Goal: Task Accomplishment & Management: Manage account settings

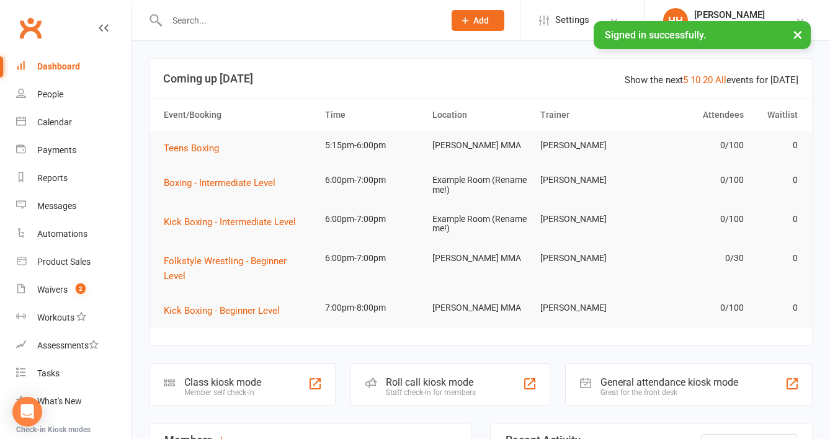
click at [207, 29] on div at bounding box center [292, 20] width 287 height 40
click at [202, 20] on input "text" at bounding box center [299, 20] width 272 height 17
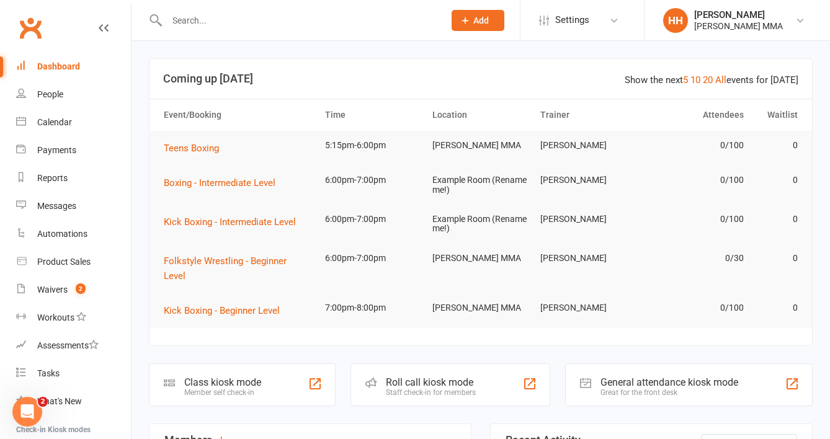
paste input "[PERSON_NAME]"
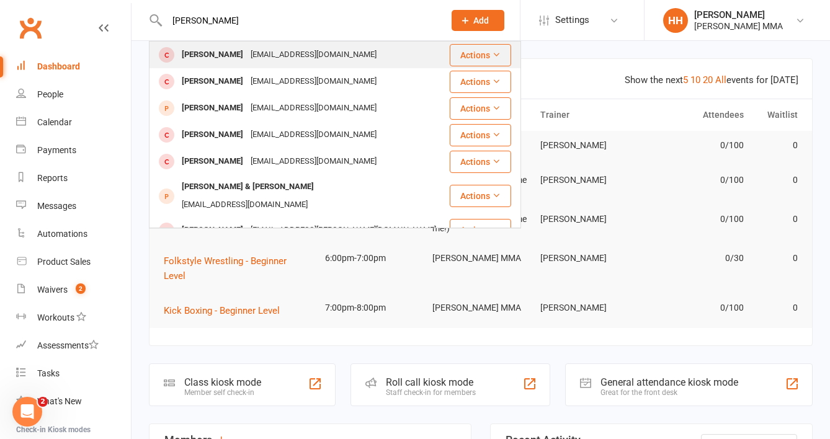
type input "[PERSON_NAME]"
click at [258, 42] on div "[PERSON_NAME] [EMAIL_ADDRESS][DOMAIN_NAME]" at bounding box center [299, 54] width 299 height 25
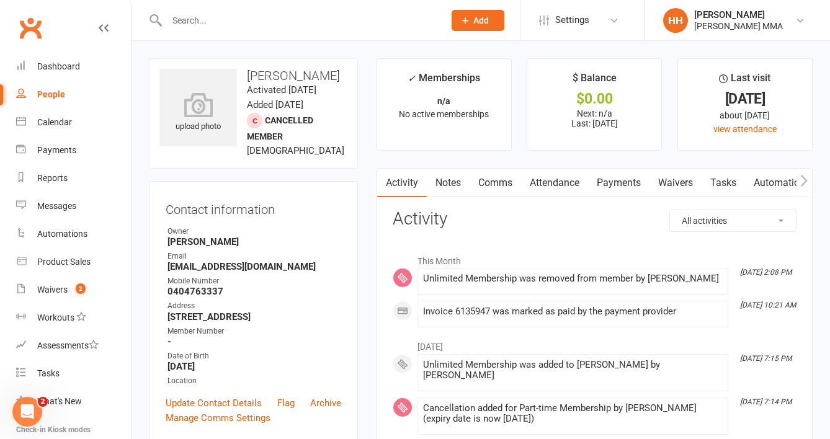
click at [270, 24] on input "text" at bounding box center [299, 20] width 272 height 17
paste input "[PERSON_NAME]"
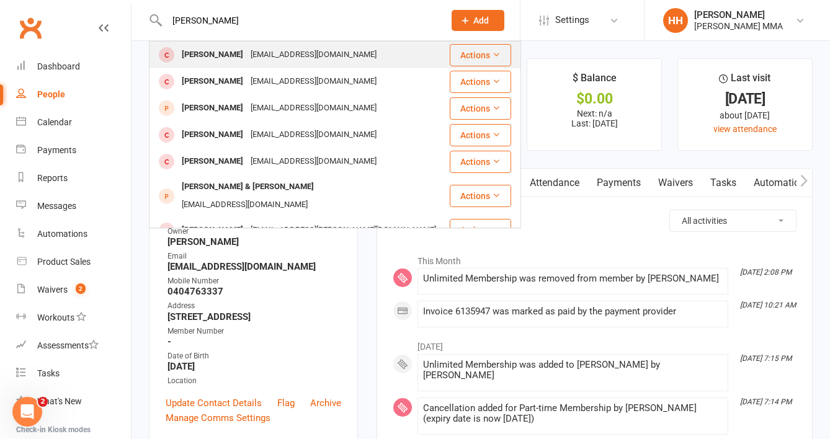
type input "[PERSON_NAME]"
click at [272, 48] on div "[EMAIL_ADDRESS][DOMAIN_NAME]" at bounding box center [313, 55] width 133 height 18
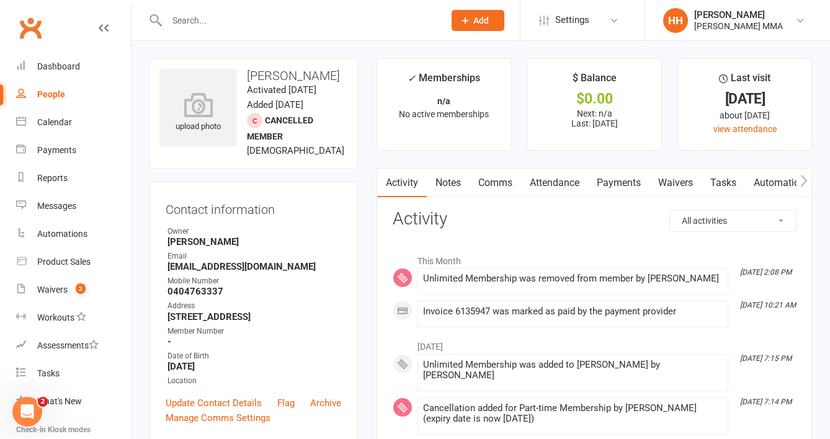
click at [377, 144] on li "✓ Memberships n/a No active memberships" at bounding box center [444, 104] width 135 height 92
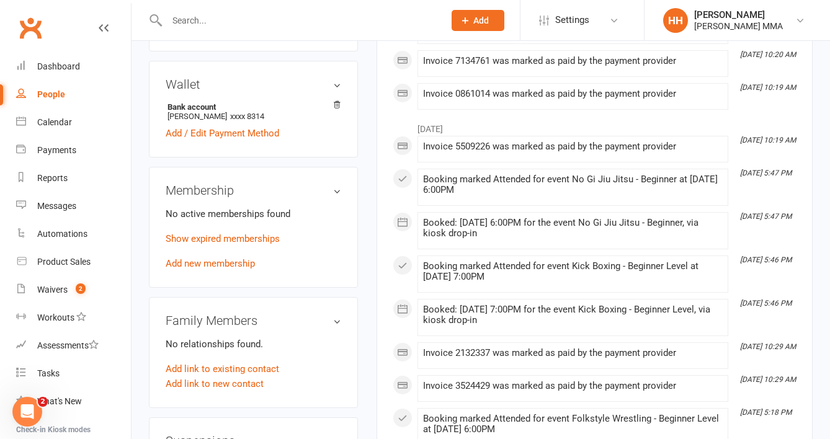
scroll to position [382, 0]
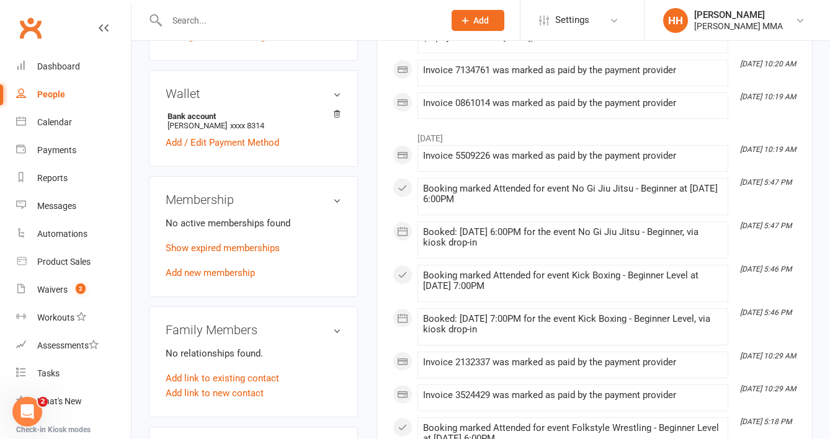
click at [354, 187] on aside "upload photo [PERSON_NAME] Activated [DATE] Added [DATE] Cancelled member [DEMO…" at bounding box center [253, 211] width 209 height 1069
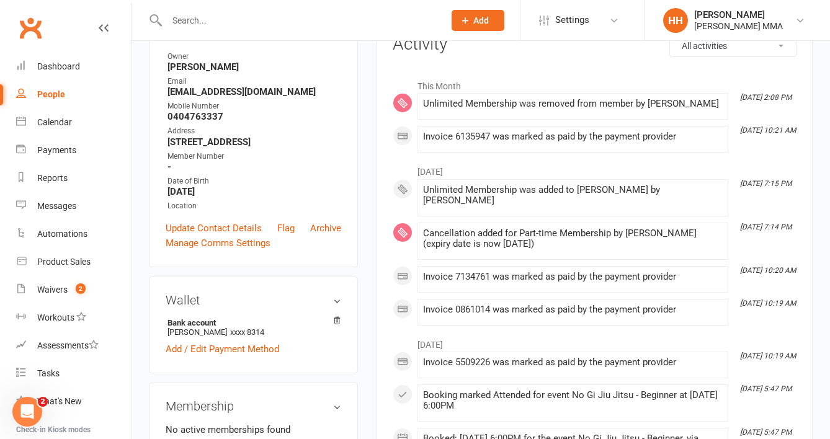
scroll to position [0, 0]
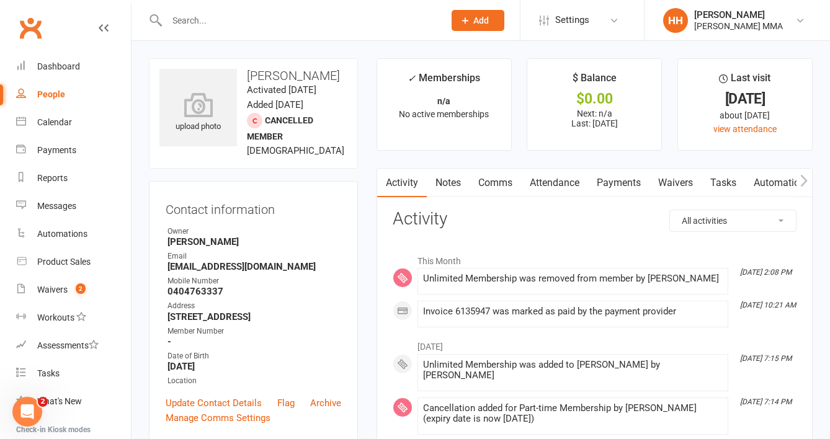
click at [230, 17] on input "text" at bounding box center [299, 20] width 272 height 17
paste input "[PERSON_NAME]"
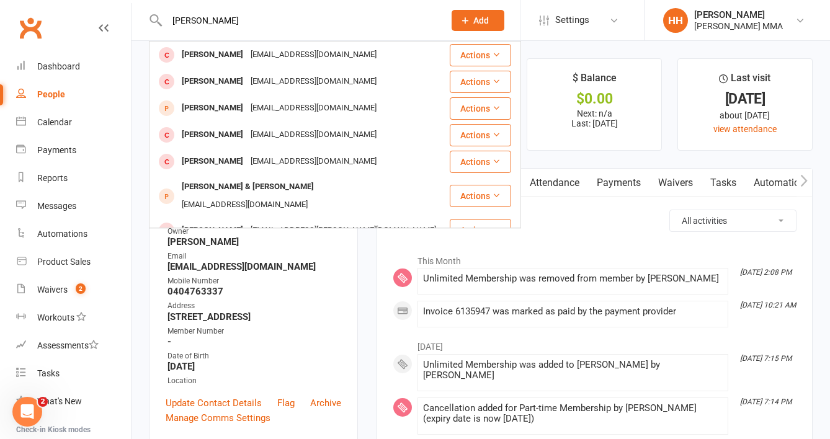
type input "[PERSON_NAME]"
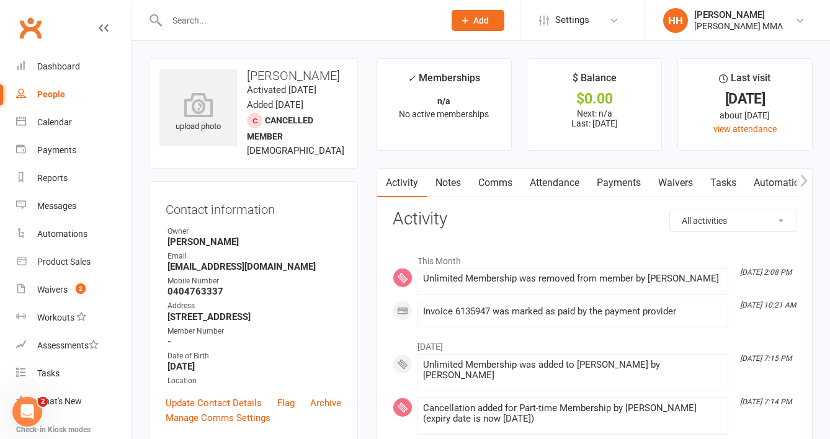
click at [150, 109] on div "upload photo [PERSON_NAME] Activated [DATE] Added [DATE] Cancelled member [DEMO…" at bounding box center [253, 113] width 209 height 110
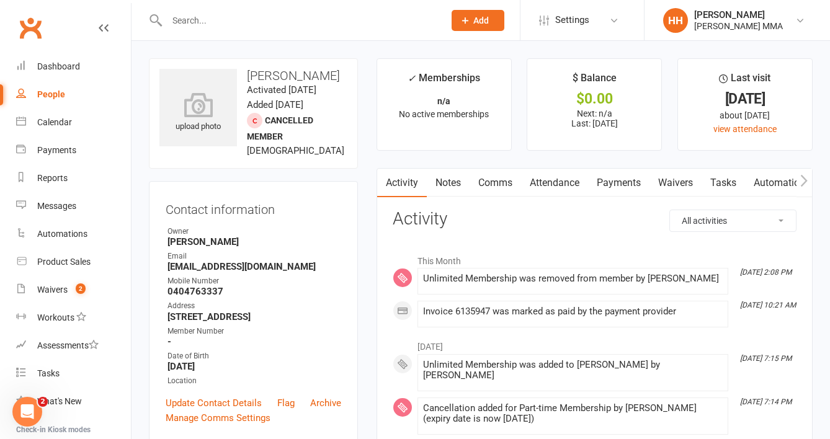
click at [347, 205] on div "Contact information Owner [PERSON_NAME] Email [EMAIL_ADDRESS][DOMAIN_NAME] Mobi…" at bounding box center [253, 311] width 209 height 261
click at [356, 214] on div "Contact information Owner [PERSON_NAME] Email [EMAIL_ADDRESS][DOMAIN_NAME] Mobi…" at bounding box center [253, 311] width 209 height 261
click at [230, 10] on div at bounding box center [292, 20] width 287 height 40
click at [230, 18] on input "text" at bounding box center [299, 20] width 272 height 17
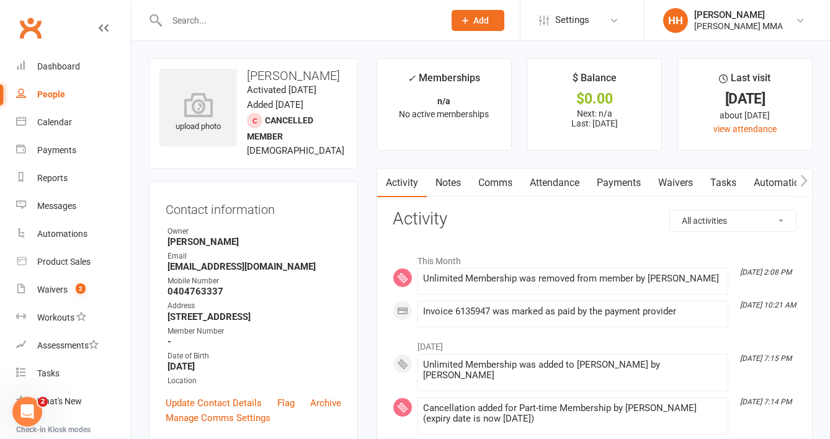
paste input "[PERSON_NAME]"
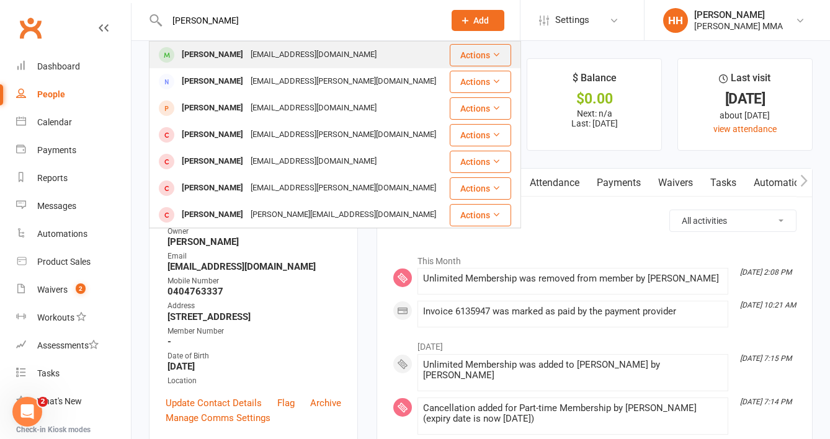
type input "[PERSON_NAME]"
click at [247, 48] on div "[EMAIL_ADDRESS][DOMAIN_NAME]" at bounding box center [313, 55] width 133 height 18
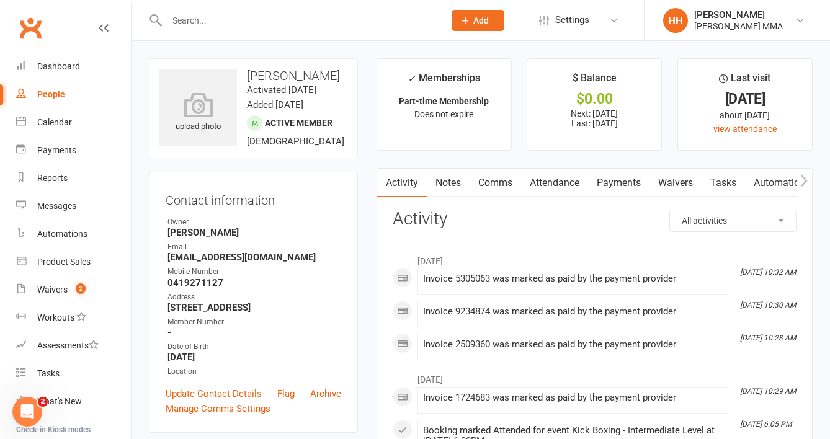
click at [614, 178] on link "Payments" at bounding box center [618, 183] width 61 height 29
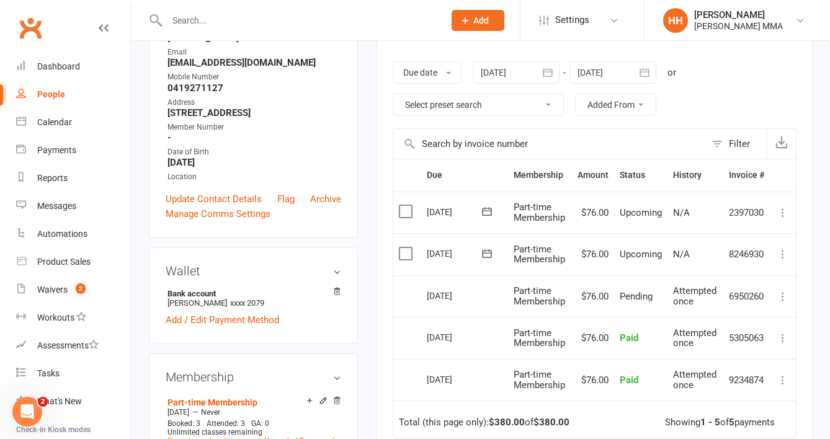
scroll to position [276, 0]
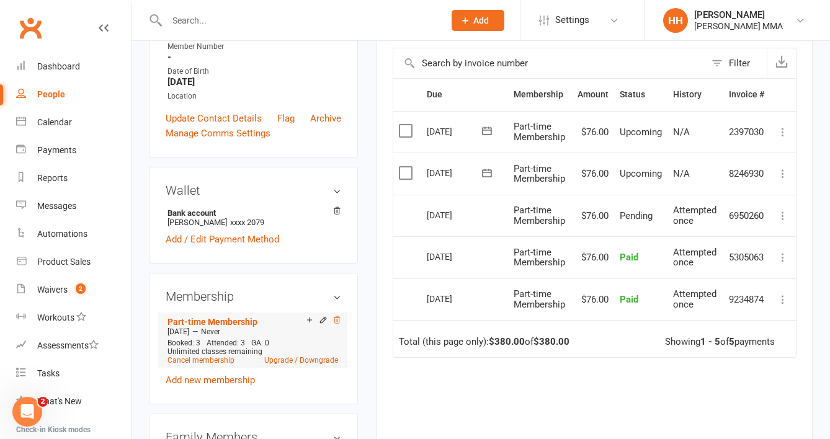
click at [334, 318] on icon at bounding box center [337, 320] width 6 height 7
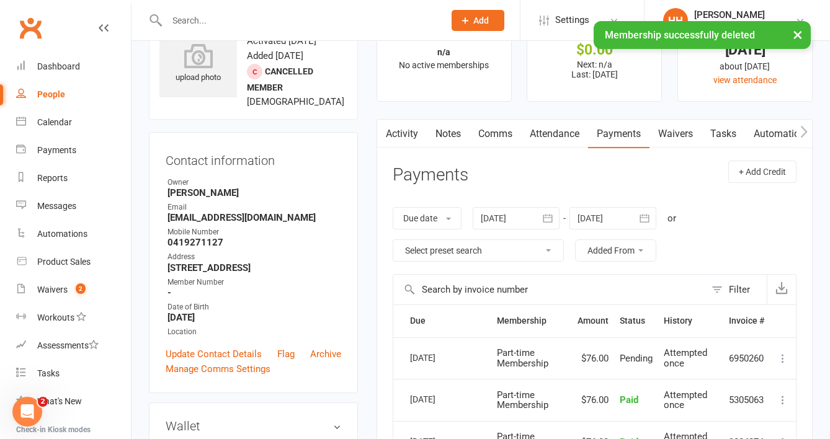
scroll to position [0, 0]
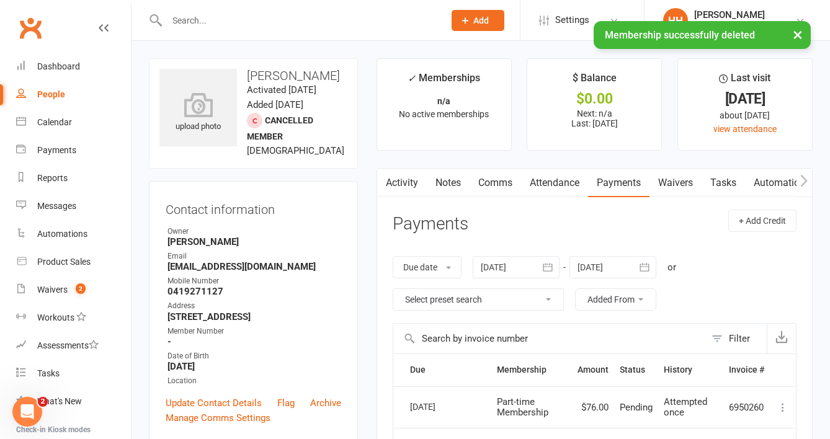
click at [442, 180] on link "Notes" at bounding box center [448, 183] width 43 height 29
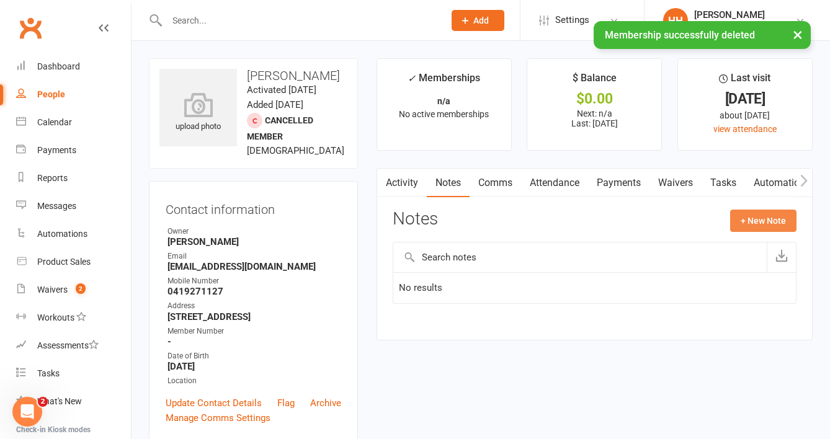
click at [760, 212] on button "+ New Note" at bounding box center [764, 221] width 66 height 22
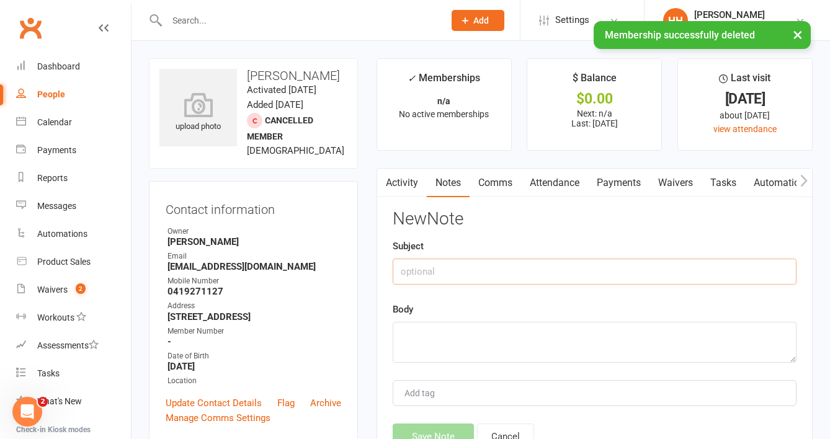
click at [494, 276] on input "text" at bounding box center [595, 272] width 404 height 26
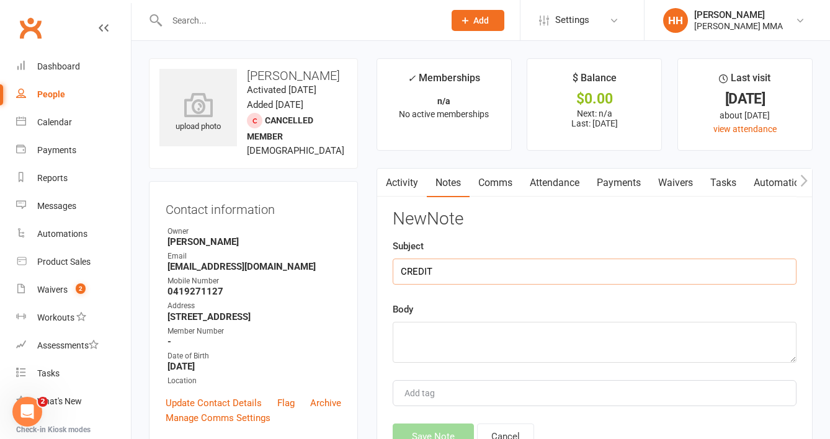
type input "CREDIT"
click at [459, 333] on textarea at bounding box center [595, 342] width 404 height 41
type textarea "Credit 1 payment"
click at [436, 431] on button "Save Note" at bounding box center [433, 437] width 81 height 26
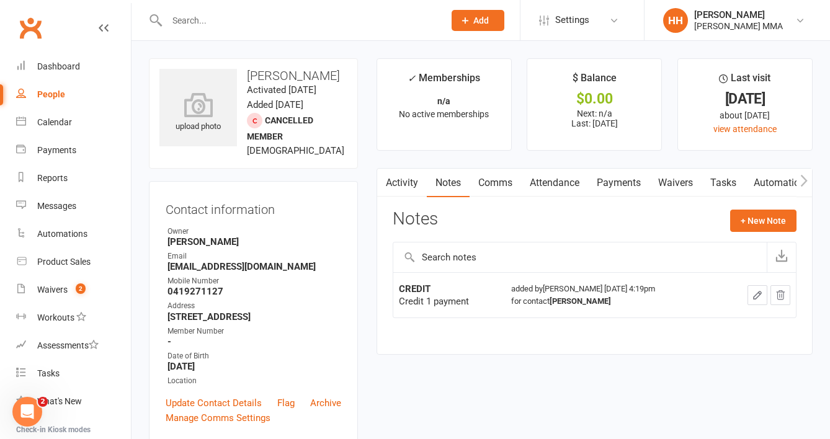
click at [358, 173] on contact-information "upload photo [PERSON_NAME] Activated [DATE] Added [DATE] Cancelled member [DEMO…" at bounding box center [253, 250] width 209 height 384
click at [353, 171] on contact-information "upload photo [PERSON_NAME] Activated [DATE] Added [DATE] Cancelled member [DEMO…" at bounding box center [253, 250] width 209 height 384
click at [98, 66] on link "Dashboard" at bounding box center [73, 67] width 115 height 28
